Goal: Information Seeking & Learning: Learn about a topic

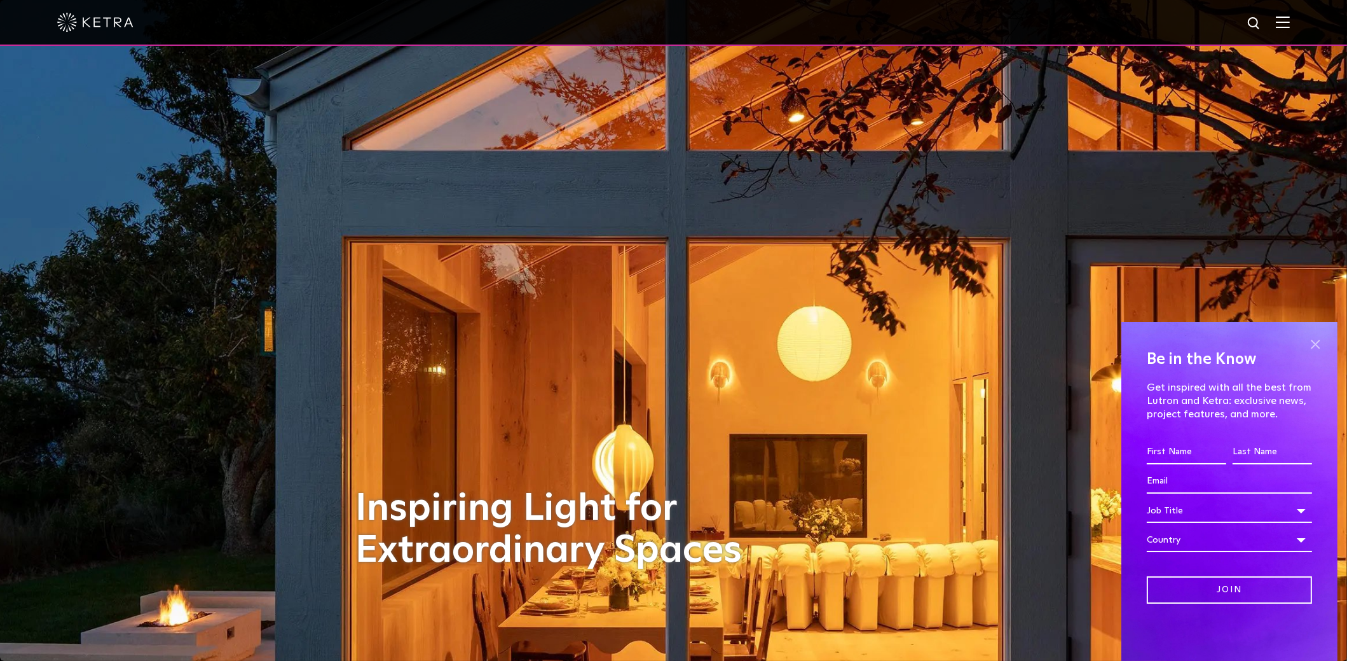
click at [1318, 347] on span at bounding box center [1315, 343] width 19 height 19
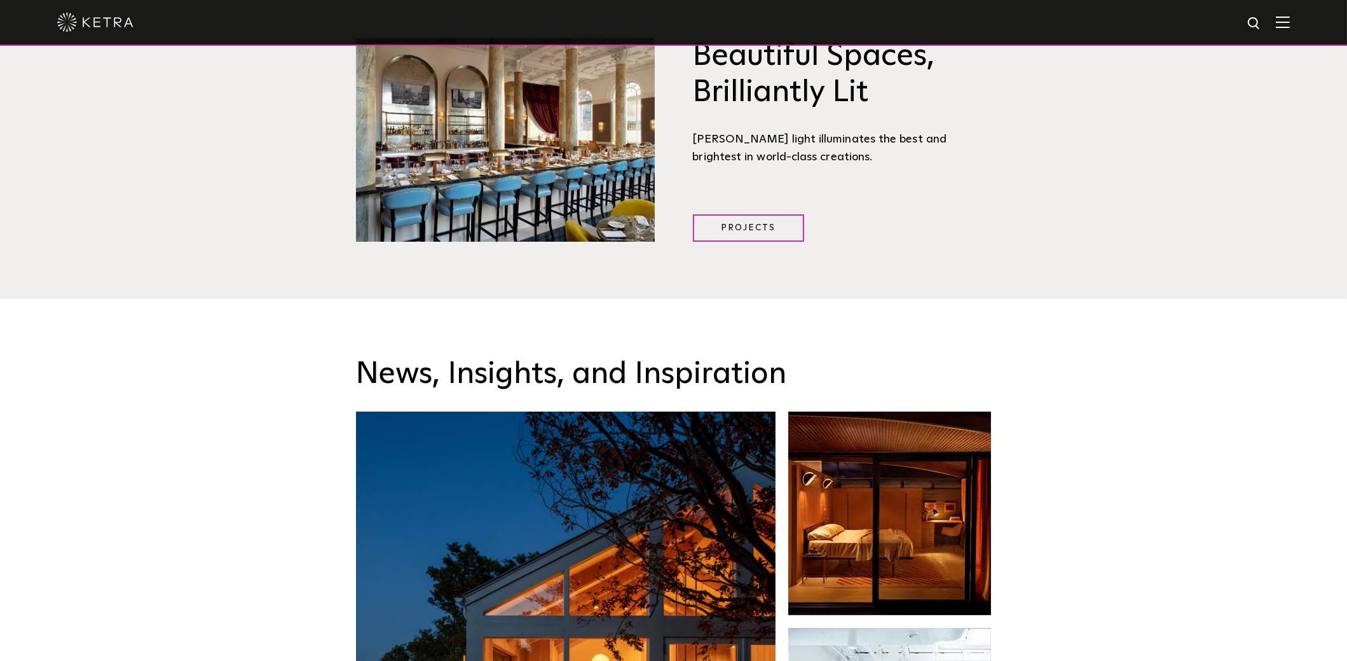
scroll to position [1717, 0]
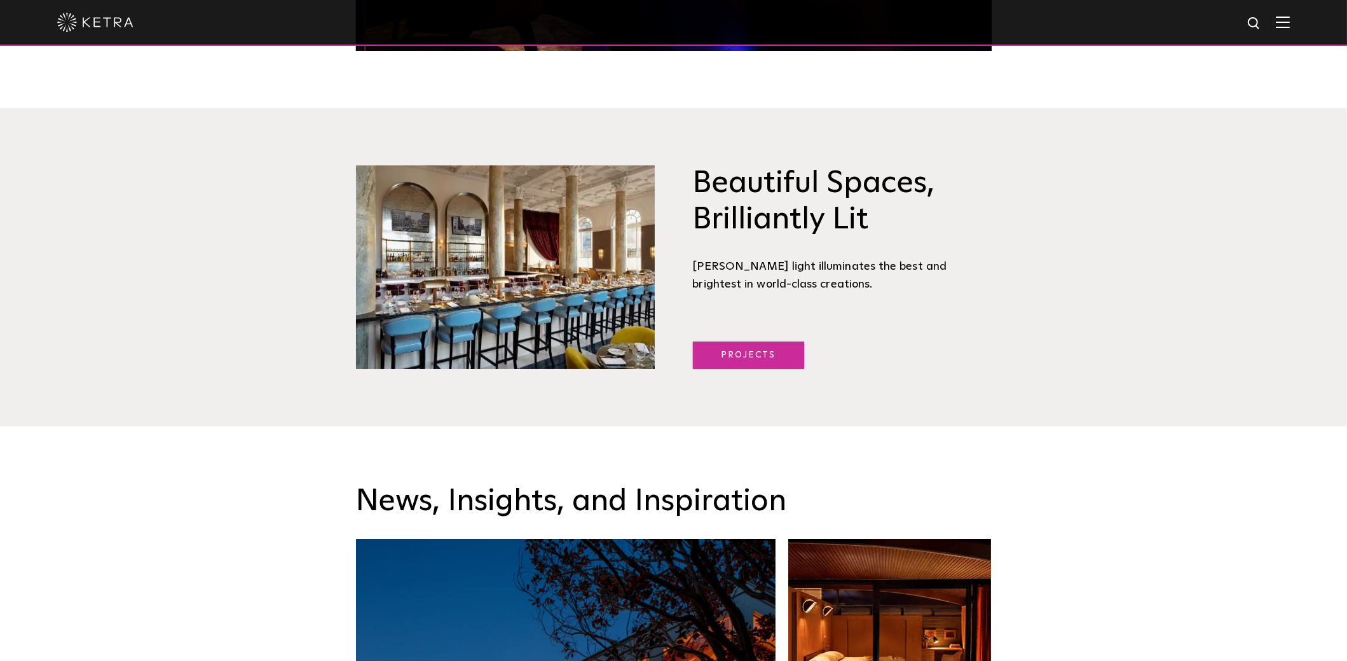
click at [748, 341] on link "Projects" at bounding box center [748, 354] width 111 height 27
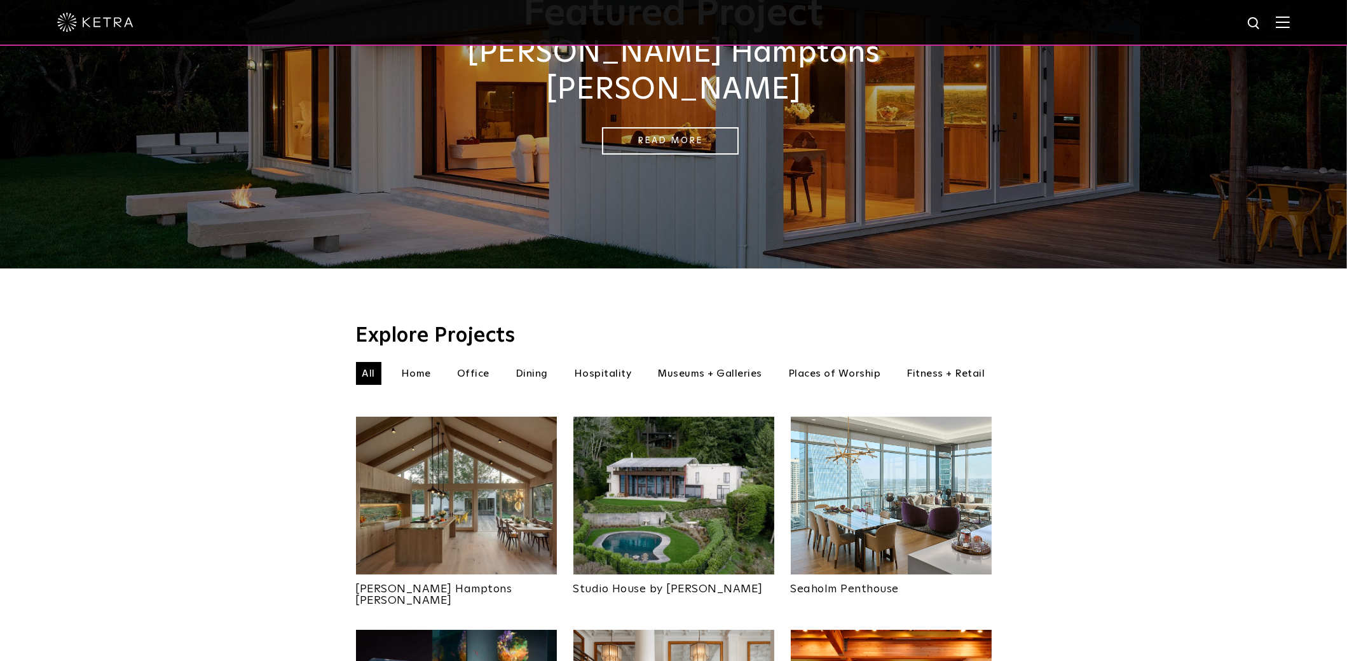
scroll to position [191, 0]
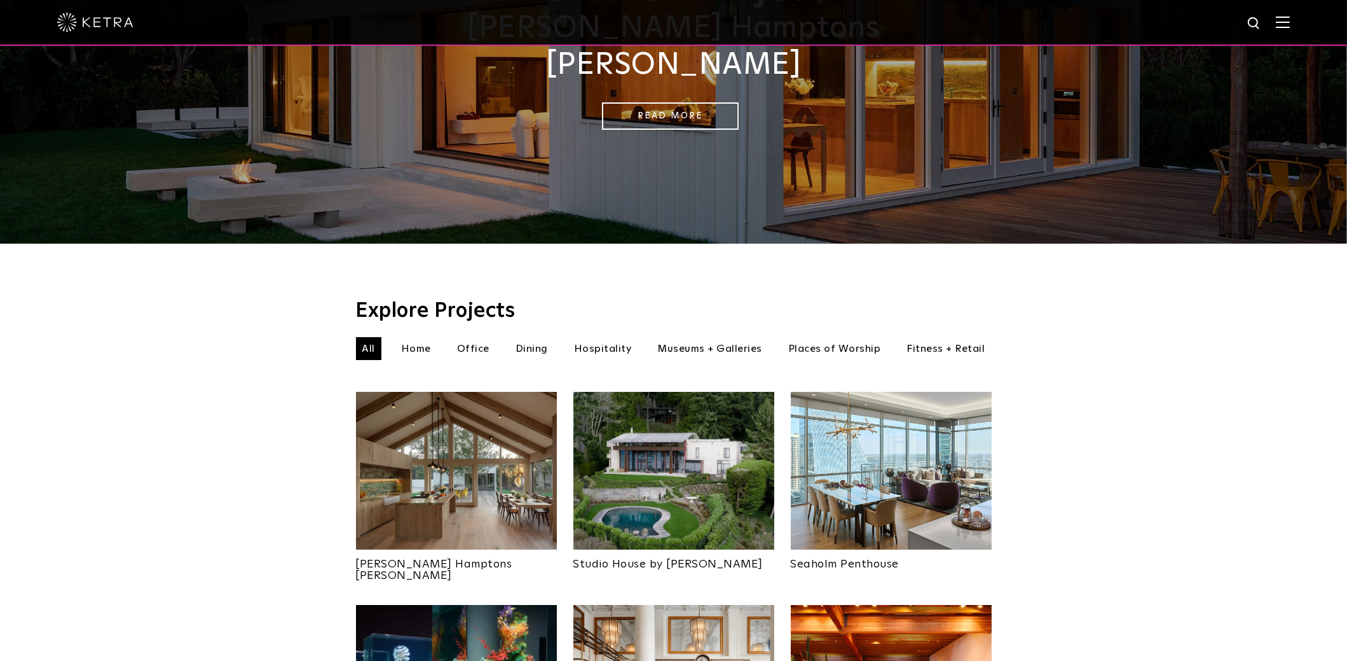
click at [426, 337] on li "Home" at bounding box center [416, 348] width 43 height 23
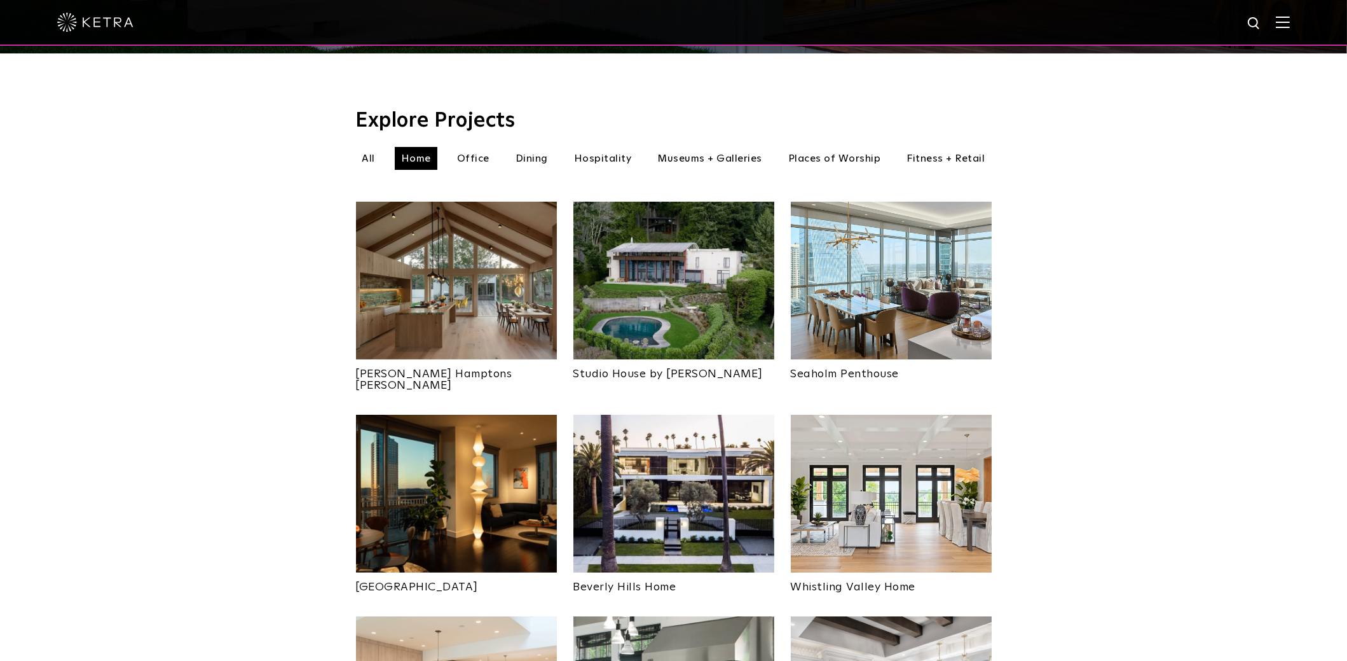
scroll to position [382, 0]
click at [430, 284] on img at bounding box center [456, 280] width 201 height 158
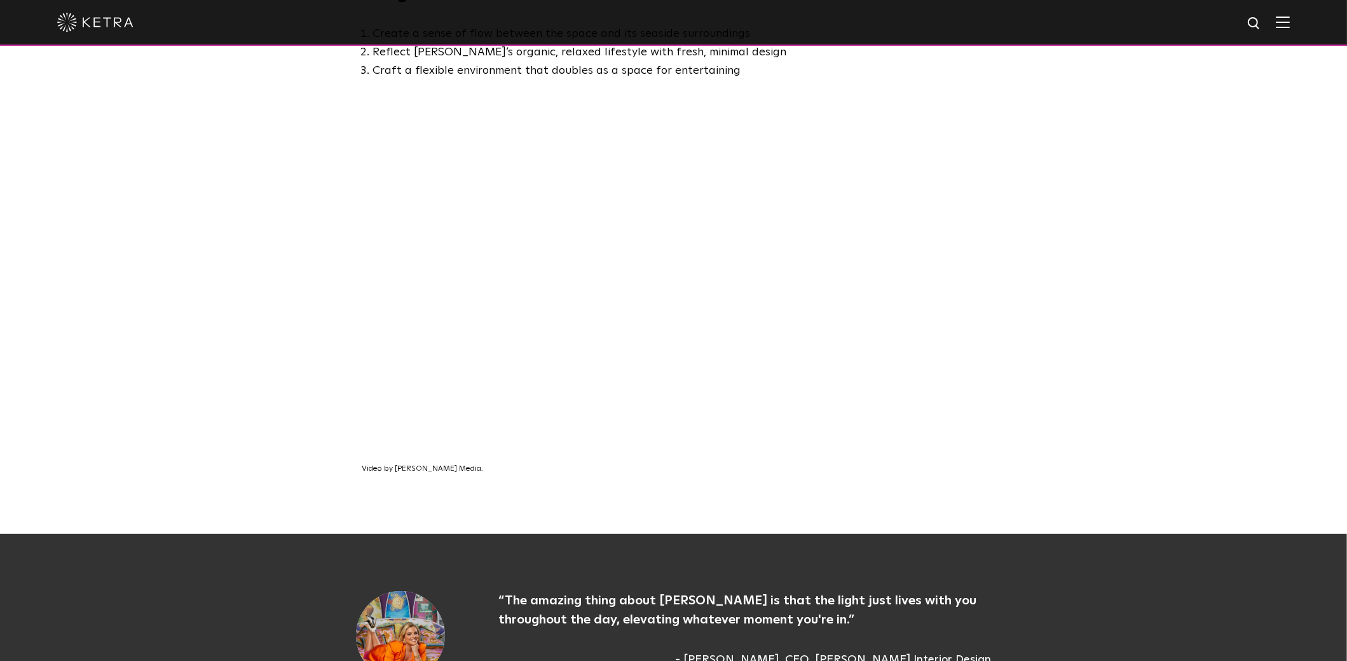
scroll to position [827, 0]
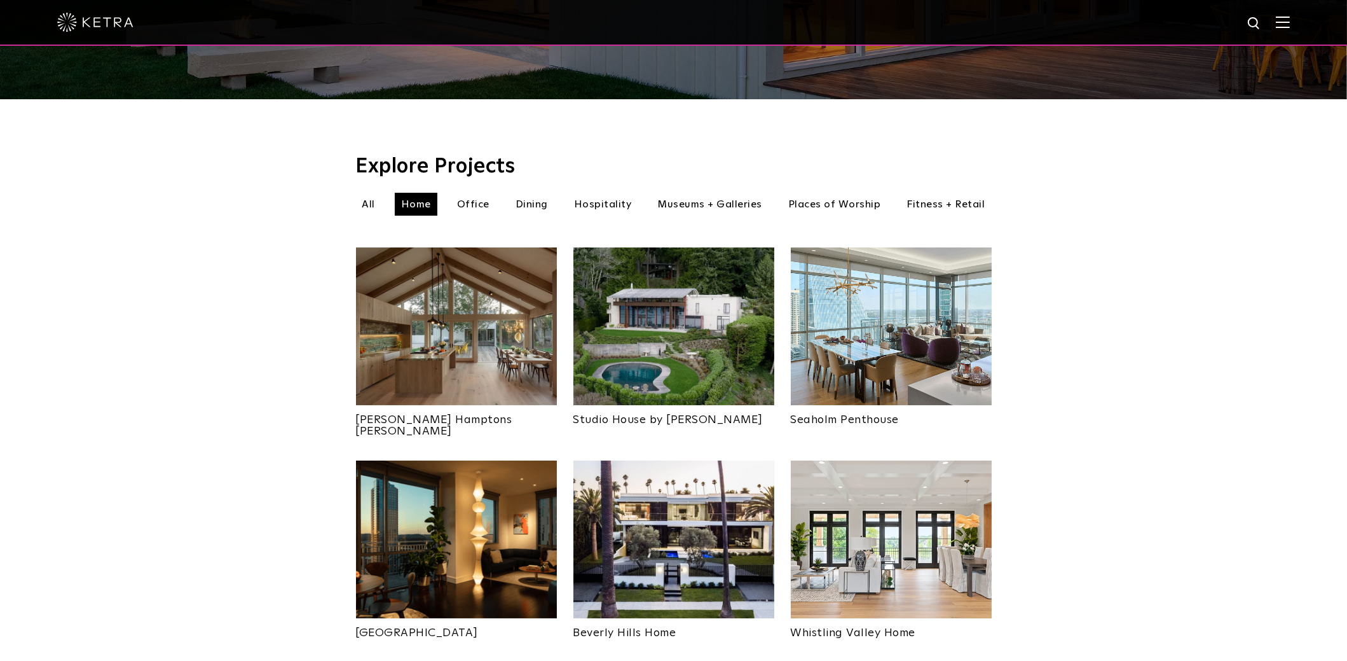
scroll to position [317, 0]
